Goal: Find specific page/section: Find specific page/section

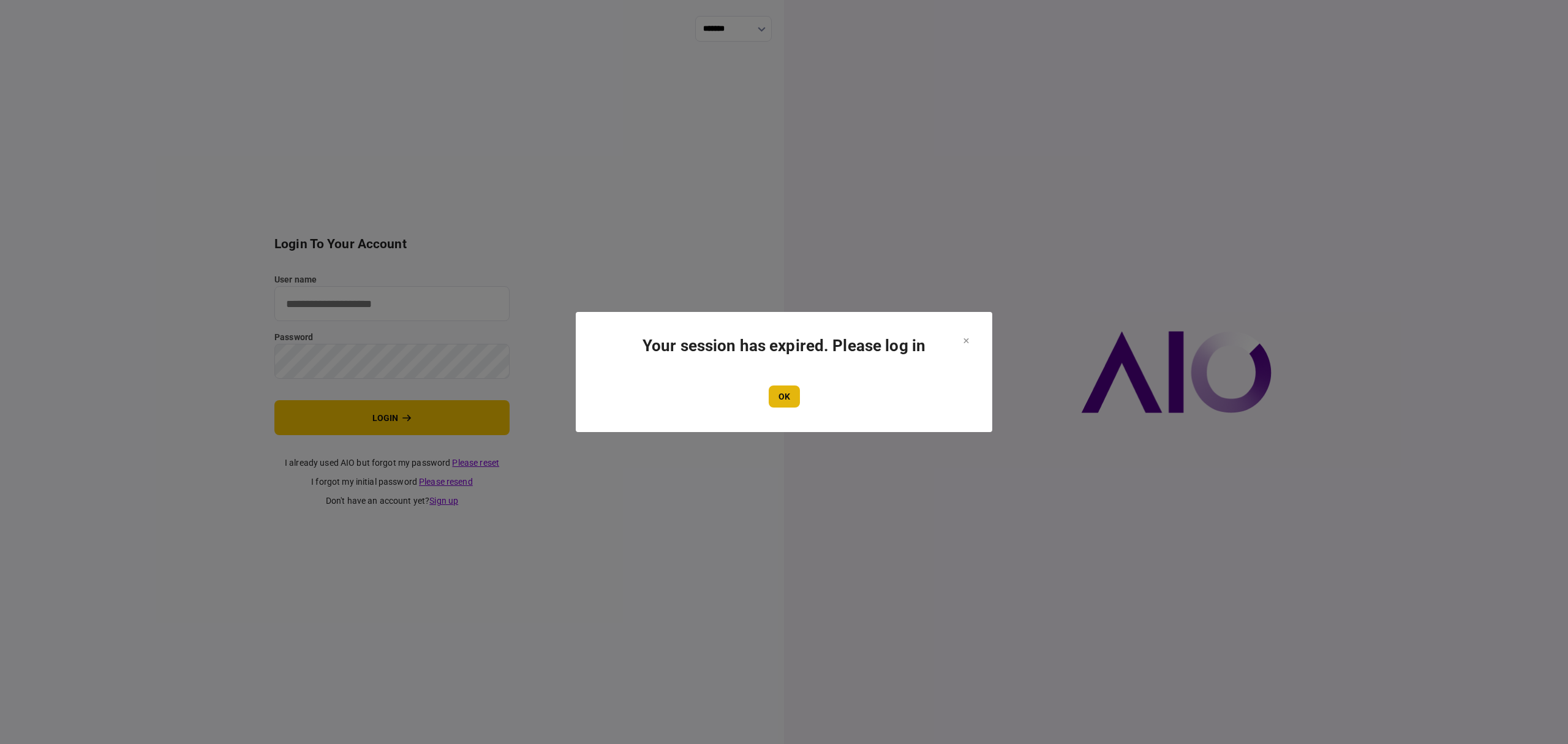
type input "*******"
click at [780, 395] on button "OK" at bounding box center [784, 396] width 31 height 22
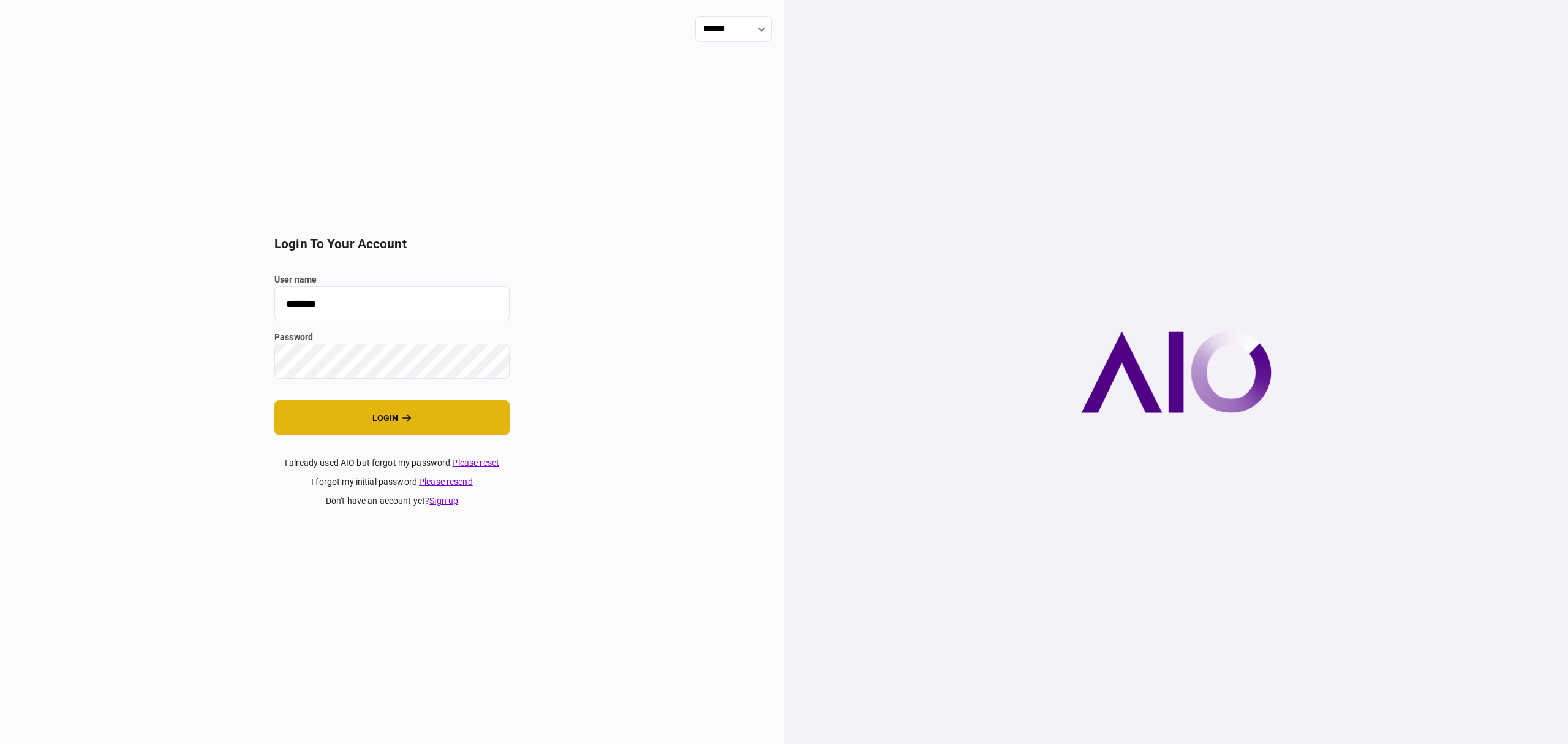
click at [382, 418] on button "login" at bounding box center [391, 418] width 235 height 35
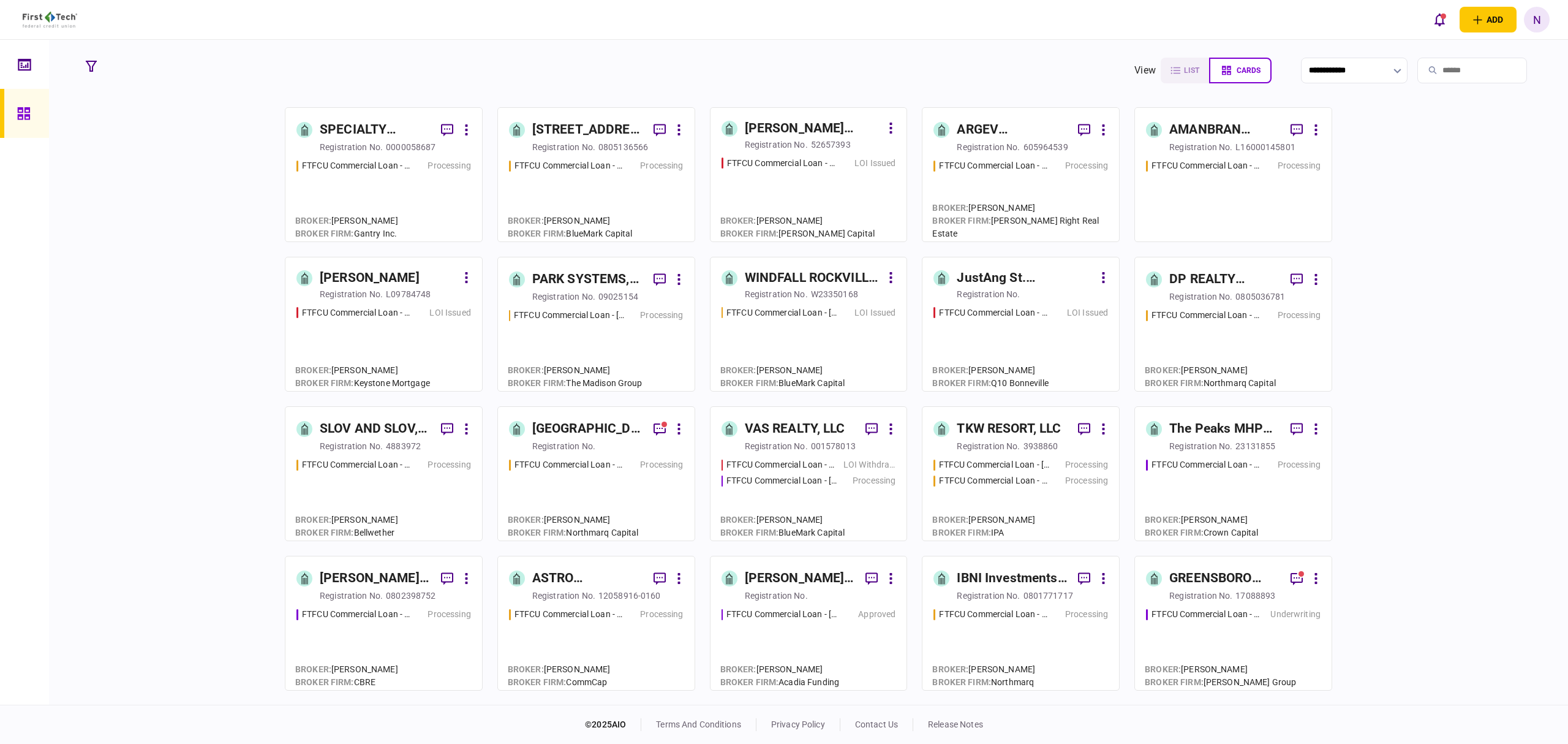
click at [1192, 275] on div "DP REALTY INVESTMENT, LLC" at bounding box center [1224, 279] width 111 height 20
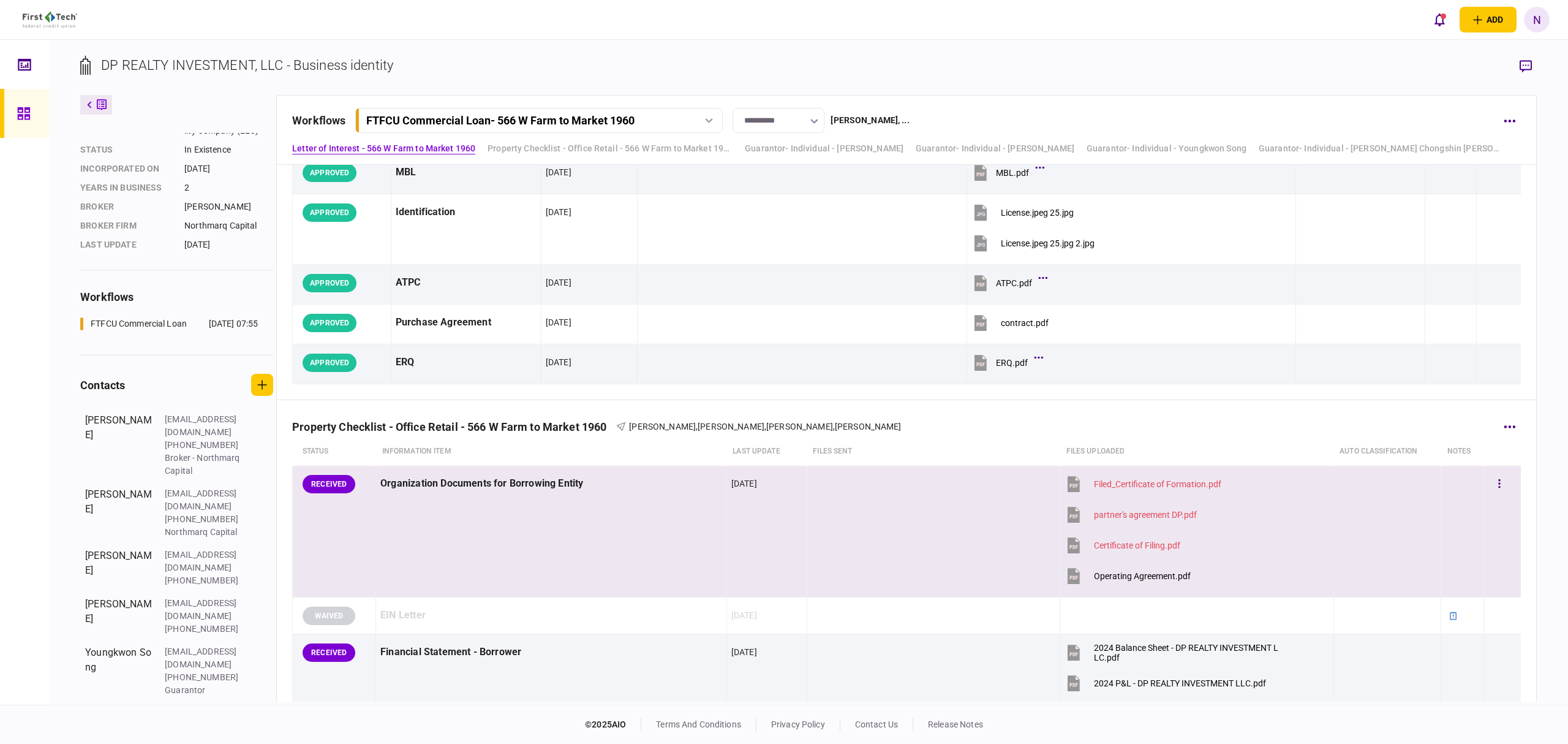
scroll to position [326, 0]
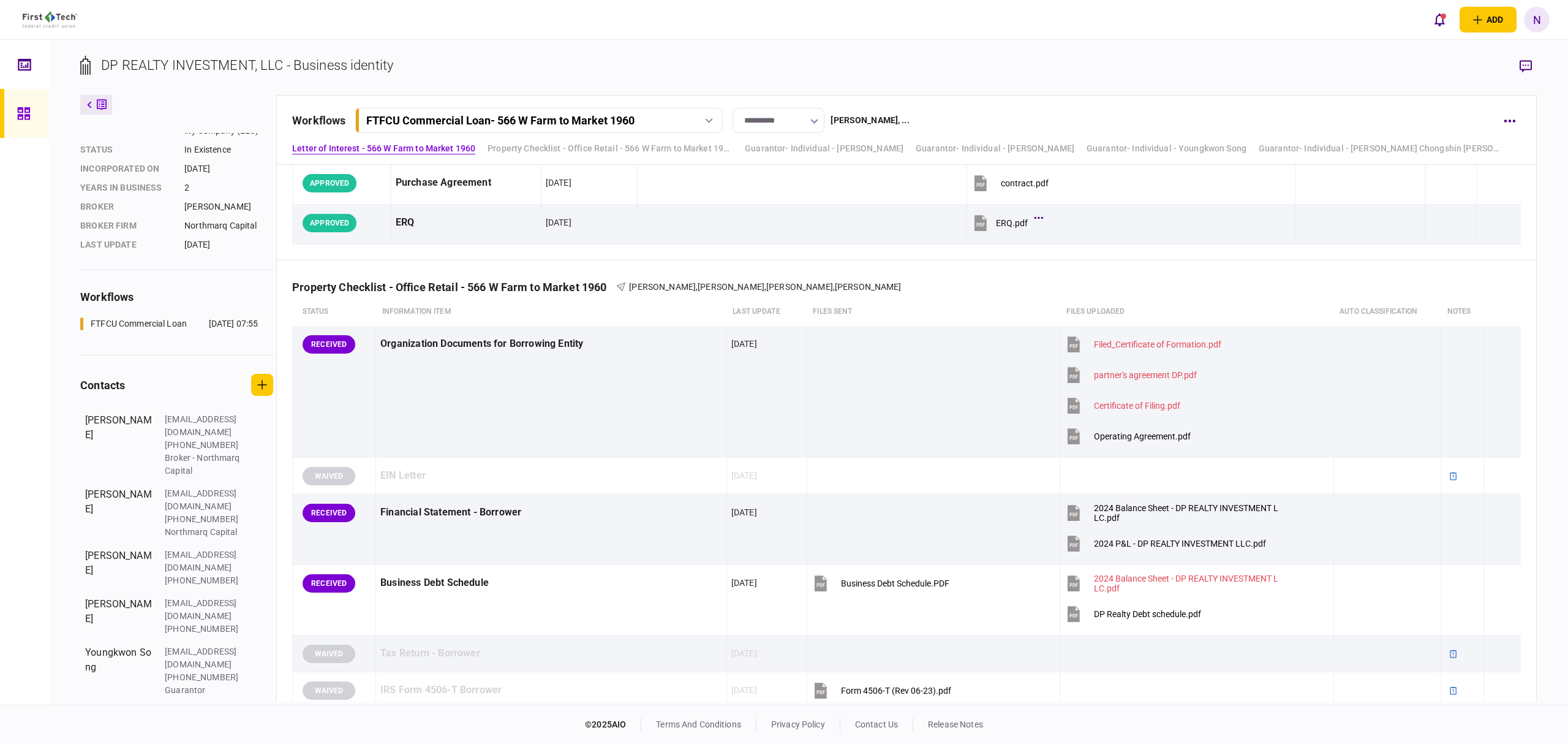
click at [261, 712] on icon "button" at bounding box center [258, 717] width 3 height 12
click at [147, 664] on div at bounding box center [784, 372] width 1568 height 744
click at [202, 707] on div "kjungshin@yahoo.com" at bounding box center [204, 719] width 80 height 26
click at [259, 707] on button "button" at bounding box center [258, 717] width 21 height 22
click at [287, 666] on button "Edit" at bounding box center [318, 666] width 132 height 23
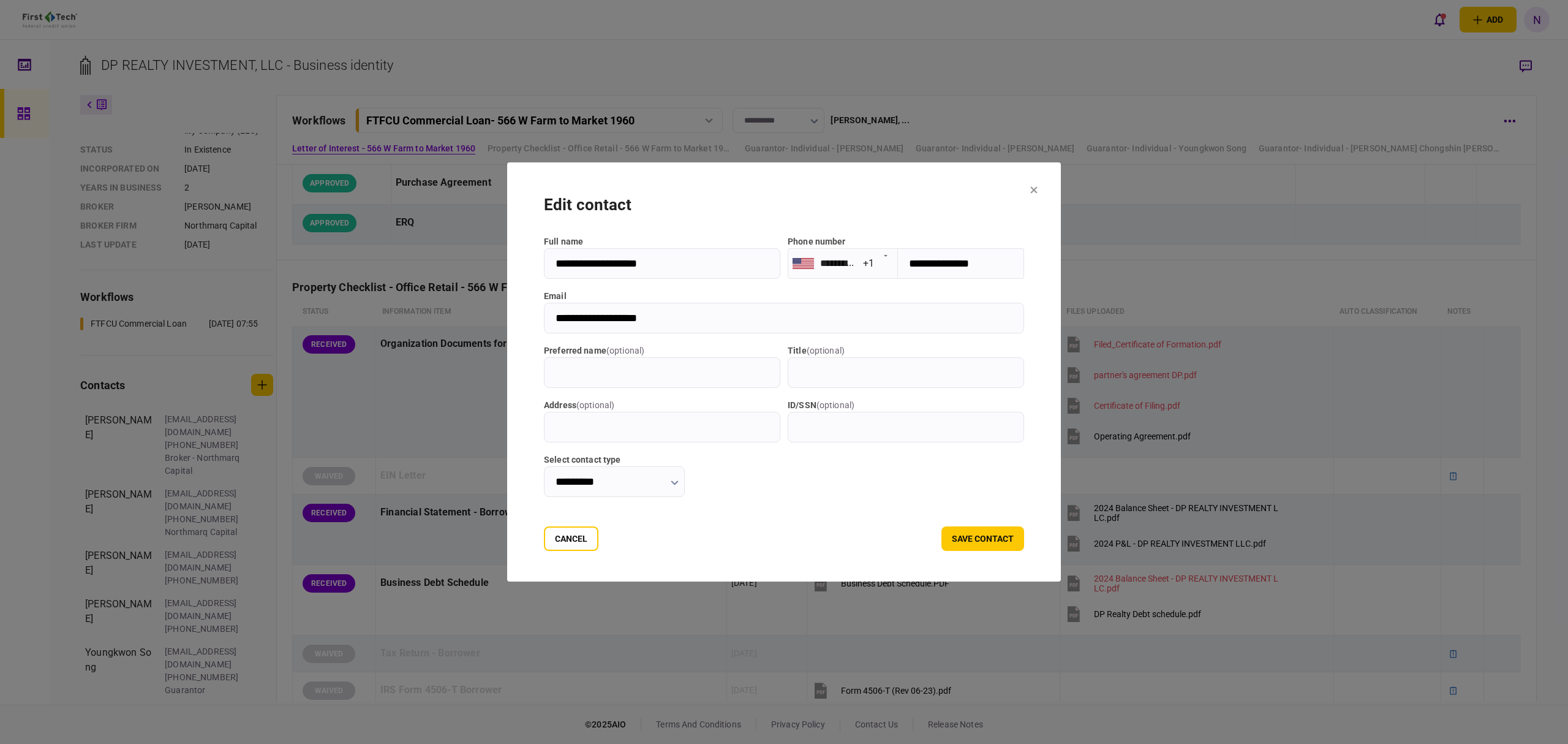
drag, startPoint x: 687, startPoint y: 316, endPoint x: 494, endPoint y: 326, distance: 193.3
click at [507, 326] on section "**********" at bounding box center [784, 372] width 554 height 419
click at [1037, 192] on icon at bounding box center [1034, 190] width 7 height 7
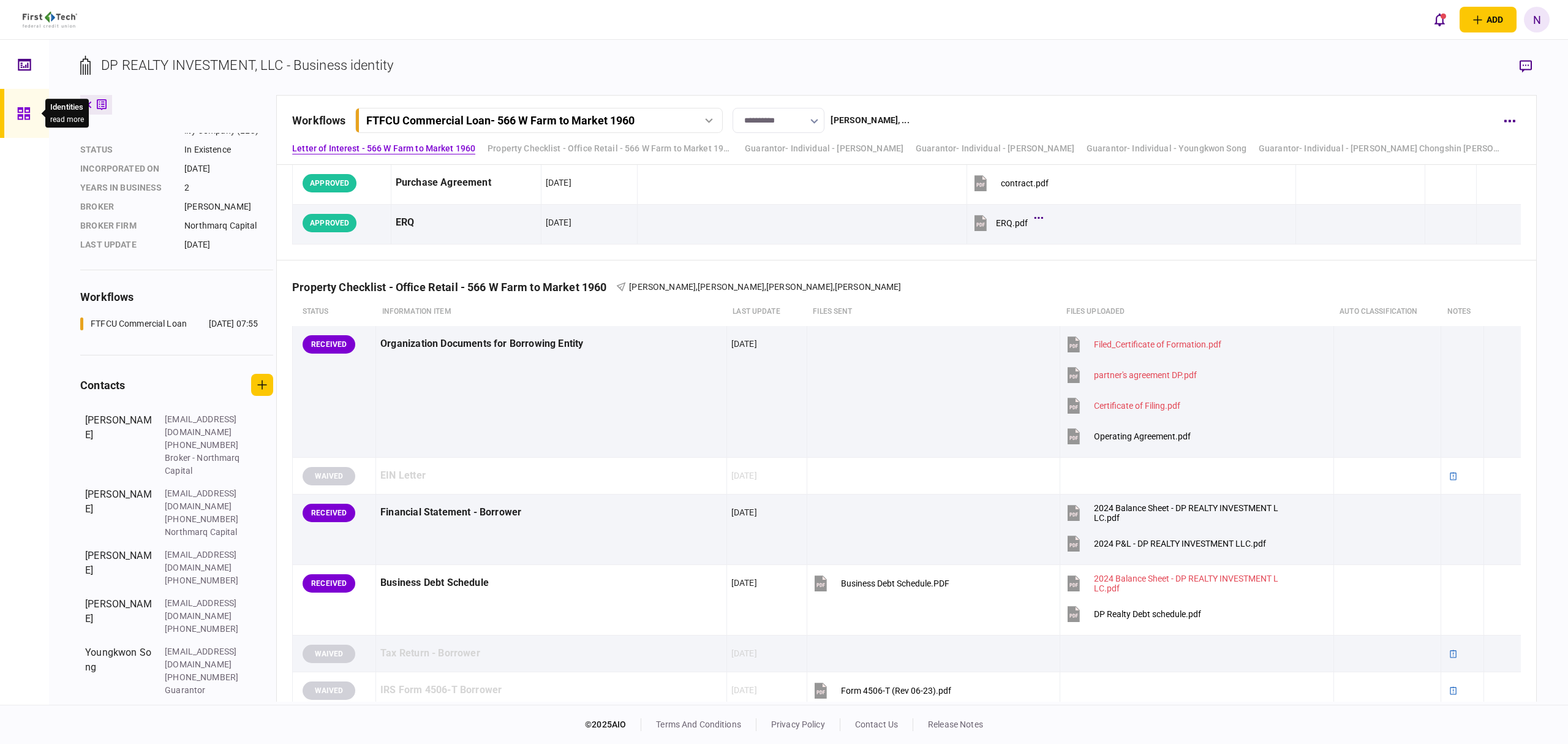
click at [23, 104] on div at bounding box center [27, 113] width 20 height 49
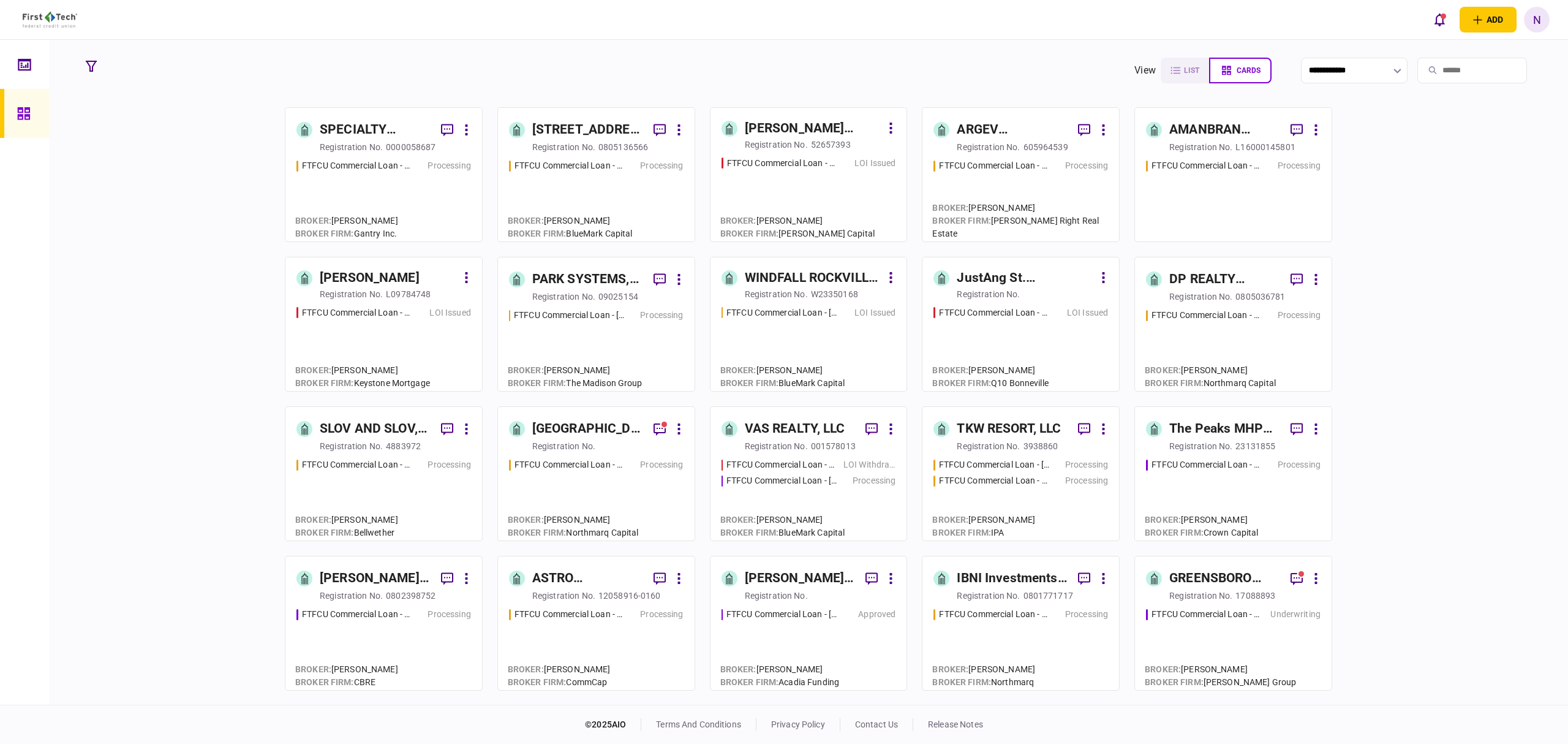
click at [422, 308] on div "LOI Issued" at bounding box center [444, 313] width 52 height 13
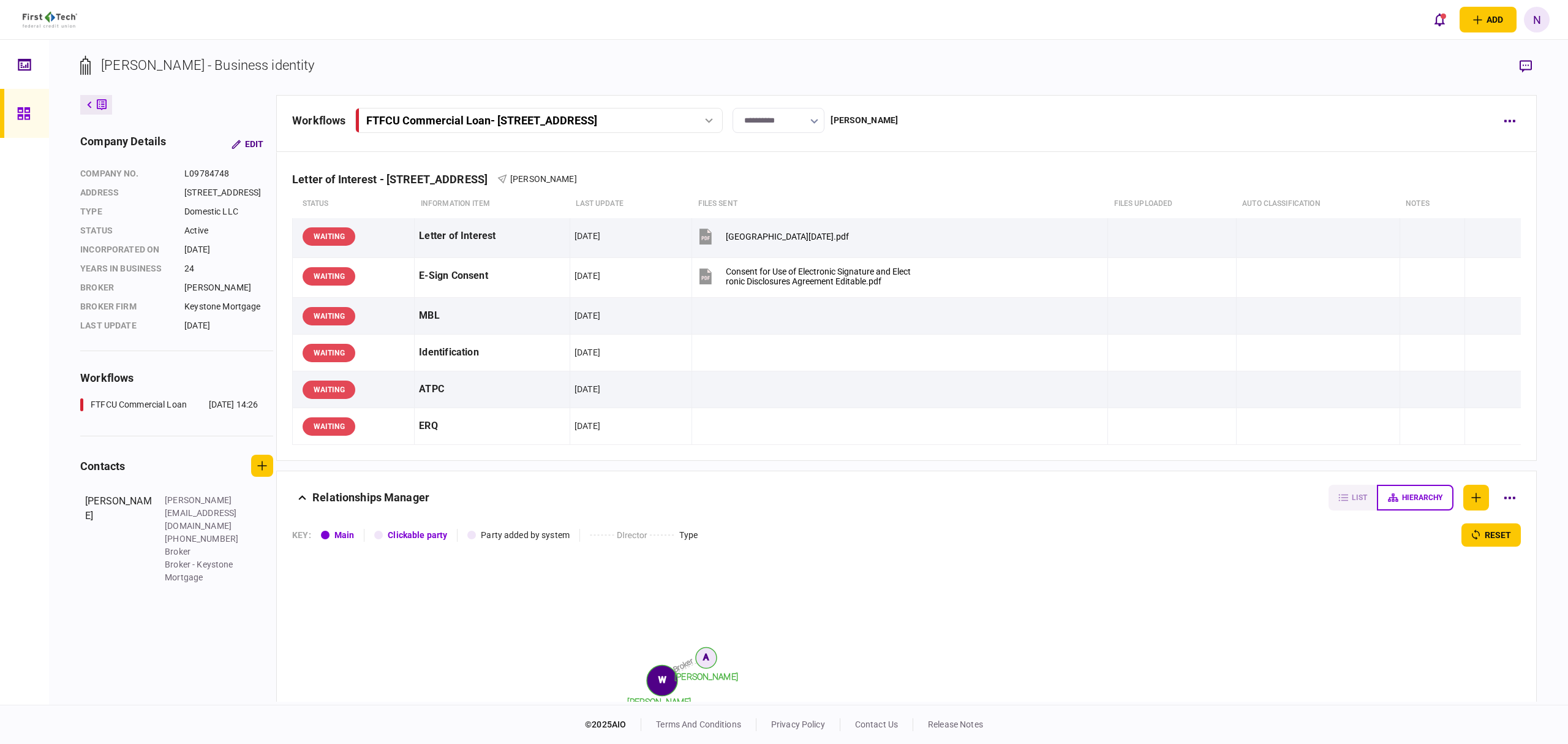
click at [32, 113] on div at bounding box center [27, 113] width 20 height 49
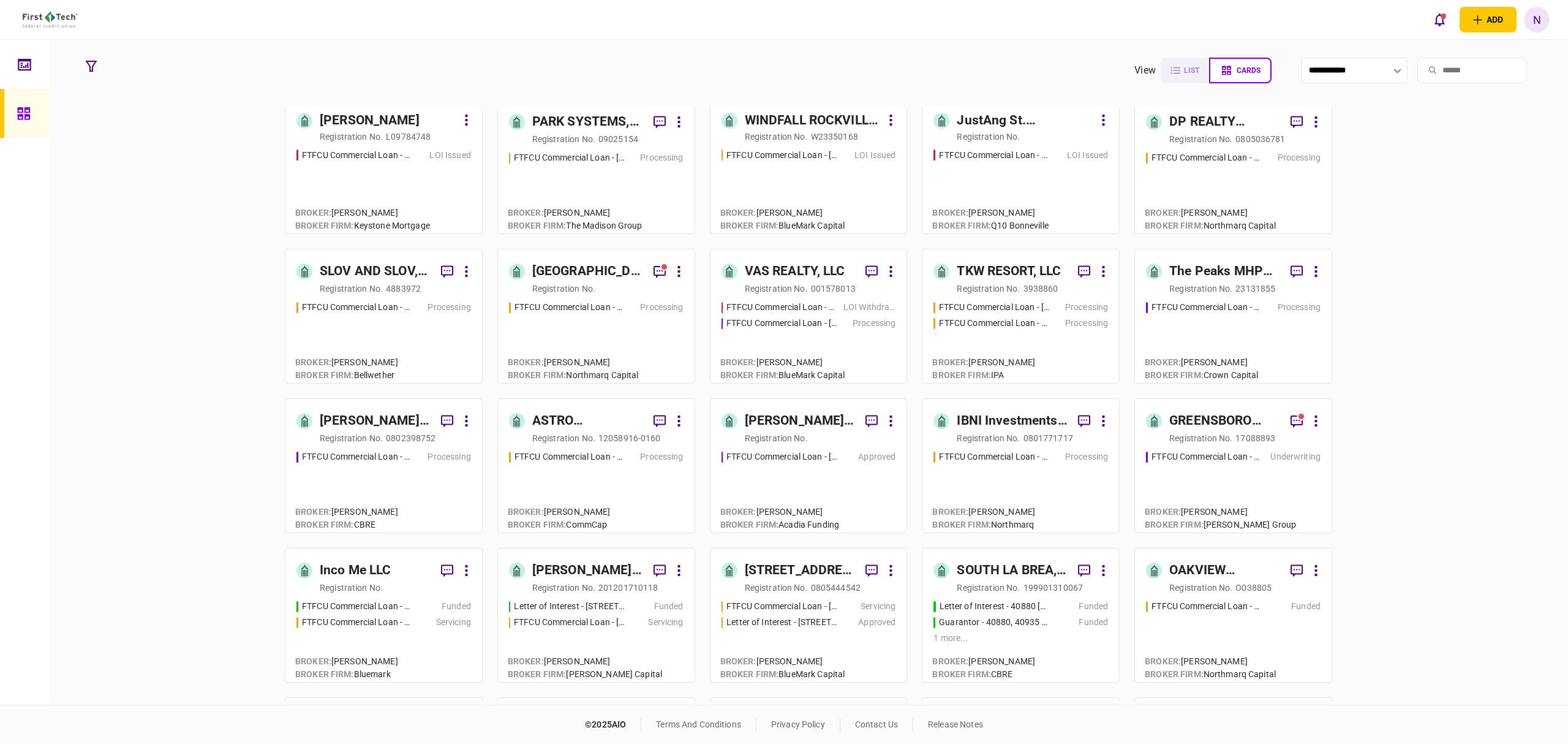
scroll to position [163, 0]
